Goal: Transaction & Acquisition: Purchase product/service

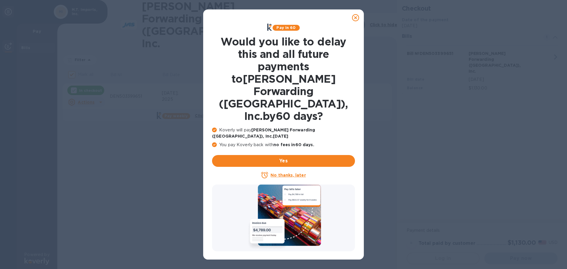
click at [356, 17] on icon at bounding box center [355, 17] width 7 height 7
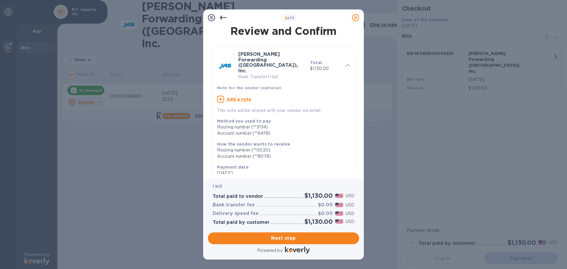
click at [273, 86] on b "Note for the vendor (optional)" at bounding box center [249, 88] width 65 height 4
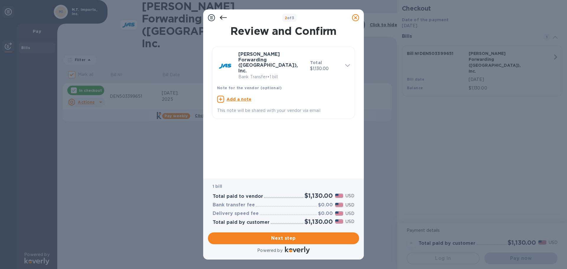
click at [243, 97] on u "Add a note" at bounding box center [238, 99] width 25 height 5
paste textarea "DEN503399651"
type textarea "DEN503399651"
click at [293, 240] on span "Next step" at bounding box center [284, 238] width 142 height 7
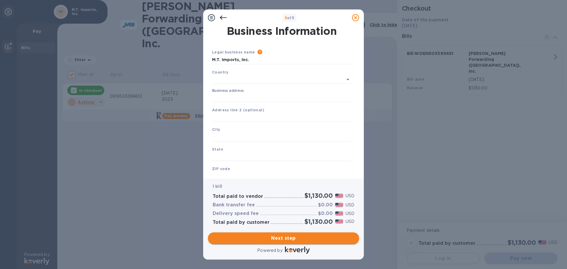
type input "[GEOGRAPHIC_DATA]"
click at [229, 95] on input "Business address" at bounding box center [281, 96] width 139 height 9
type input "[STREET_ADDRESS]"
click at [228, 136] on input "text" at bounding box center [281, 135] width 139 height 9
type input "[GEOGRAPHIC_DATA]"
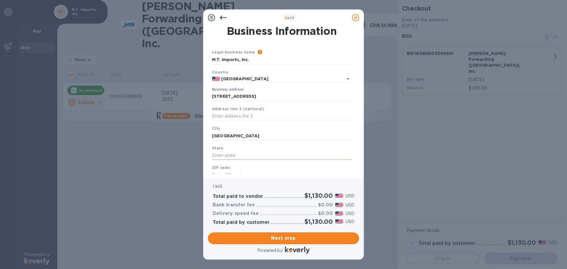
click at [225, 153] on input "text" at bounding box center [281, 155] width 139 height 9
type input "CO"
click at [221, 173] on input "text" at bounding box center [281, 175] width 139 height 9
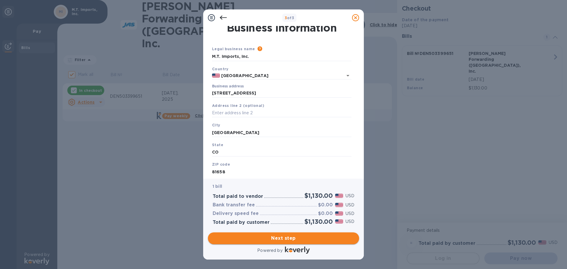
type input "81658"
click at [288, 240] on span "Next step" at bounding box center [284, 238] width 142 height 7
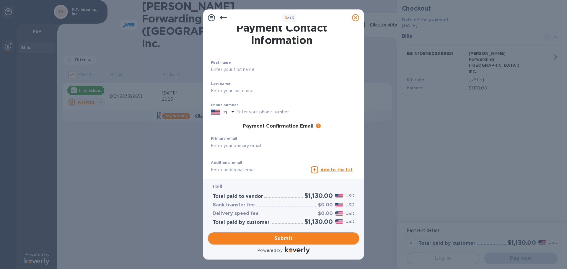
click at [279, 236] on span "Submit" at bounding box center [284, 238] width 142 height 7
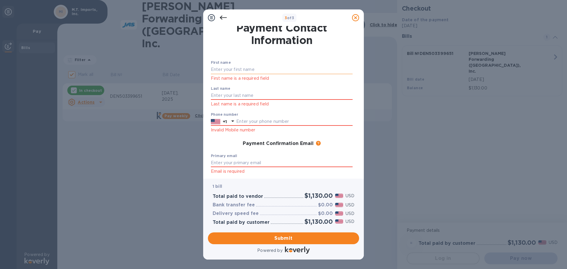
click at [229, 69] on input "text" at bounding box center [282, 69] width 142 height 9
type input "[PERSON_NAME]"
type input "9708279091"
type input "[EMAIL_ADDRESS][DOMAIN_NAME]"
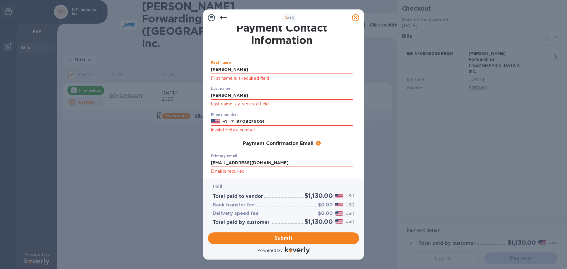
type input "[EMAIL_ADDRESS][DOMAIN_NAME]"
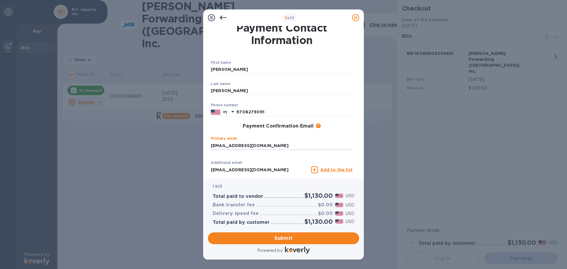
click at [259, 163] on div "First name [PERSON_NAME] ​ Last name [PERSON_NAME] ​ Phone number [PHONE_NUMBER…" at bounding box center [281, 126] width 146 height 137
type input "[EMAIL_ADDRESS][DOMAIN_NAME]"
click at [264, 172] on input "[EMAIL_ADDRESS][DOMAIN_NAME]" at bounding box center [260, 169] width 98 height 9
type input "[EMAIL_ADDRESS][DOMAIN_NAME]"
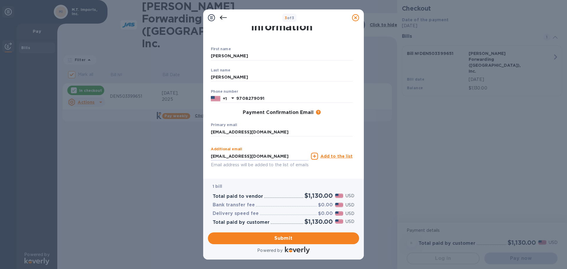
drag, startPoint x: 282, startPoint y: 171, endPoint x: 185, endPoint y: 167, distance: 97.2
click at [185, 167] on div "3 of 3 Payment Contact Information First name [PERSON_NAME] ​ Last name [PERSON…" at bounding box center [283, 134] width 567 height 269
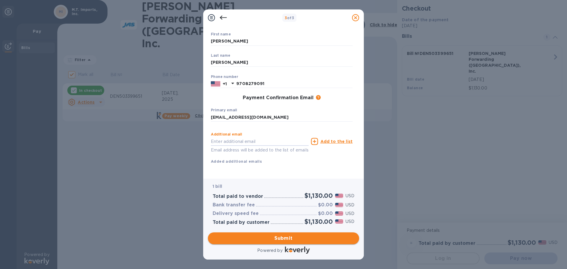
click at [275, 237] on span "Submit" at bounding box center [284, 238] width 142 height 7
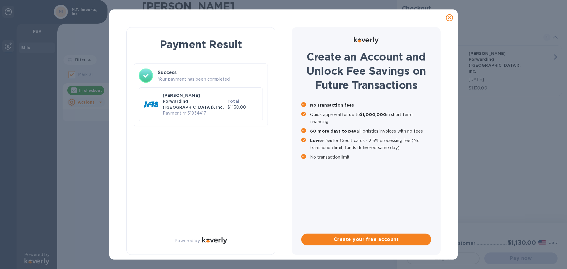
checkbox input "false"
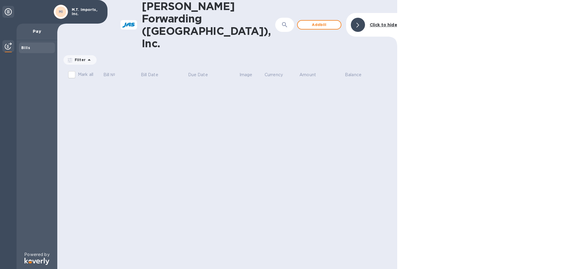
click at [10, 9] on icon at bounding box center [8, 11] width 7 height 7
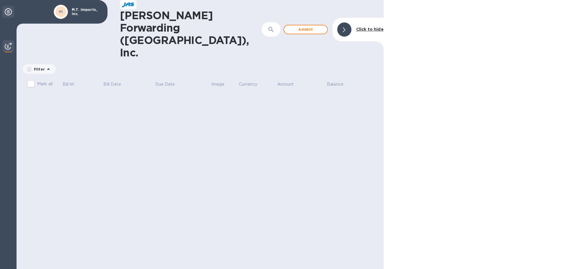
click at [10, 9] on icon at bounding box center [8, 11] width 7 height 7
